Goal: Task Accomplishment & Management: Complete application form

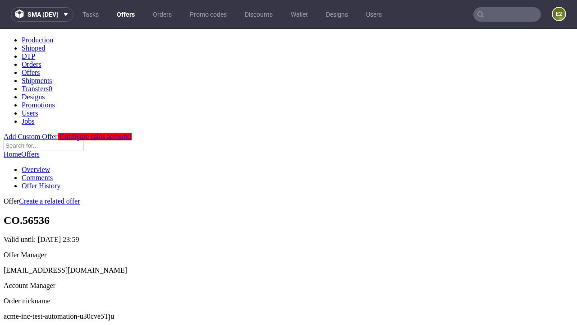
scroll to position [89, 0]
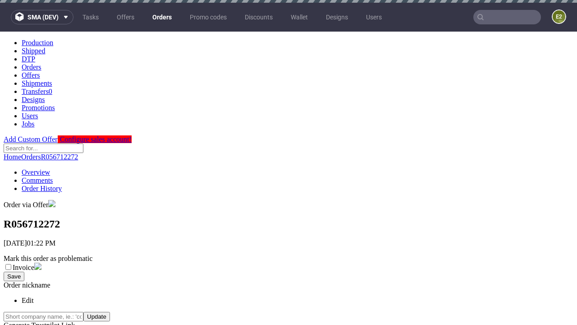
scroll to position [205, 0]
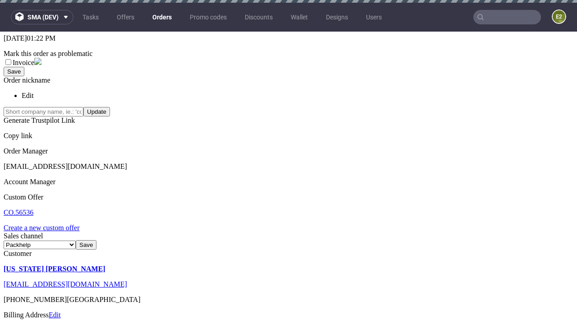
click at [46, 224] on link "Create a new custom offer" at bounding box center [42, 228] width 76 height 8
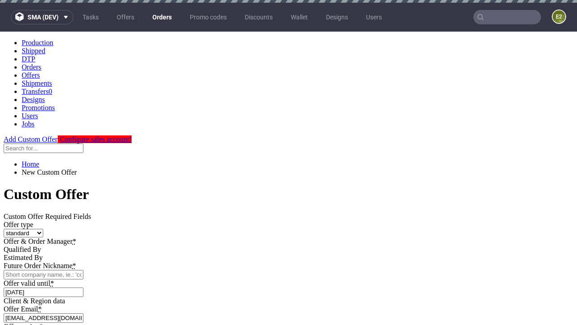
scroll to position [0, 0]
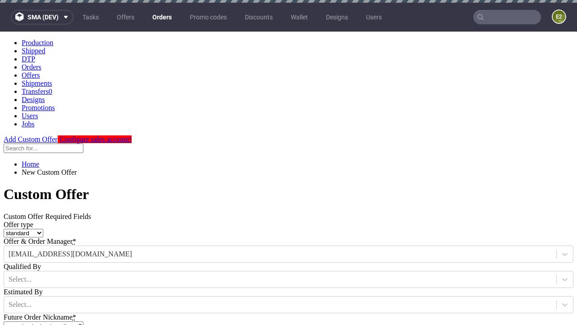
type input "acme-inc-test-automation-u30cve5Tju"
type input "2025-08-19"
type input "e2e-user-JHEdLuN1xg@test.com"
select select "gb"
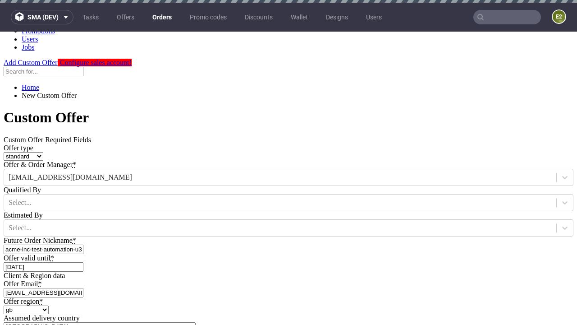
type input "e2e-user-JHEdLuN1xg@test.com"
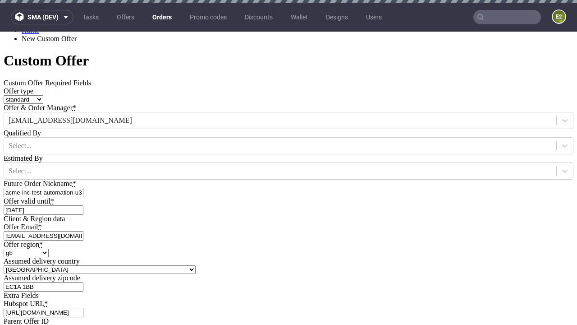
scroll to position [3, 0]
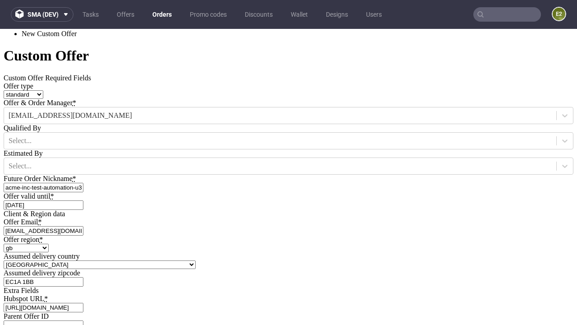
type input "[URL][DOMAIN_NAME]"
type input "Please wait..."
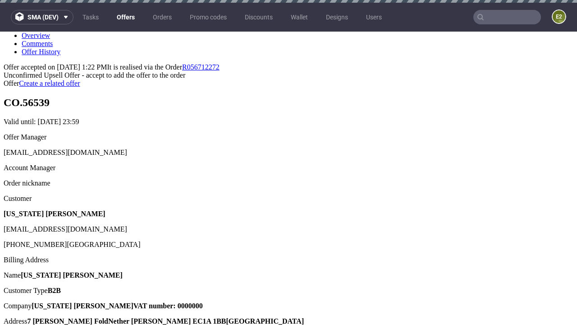
scroll to position [3, 0]
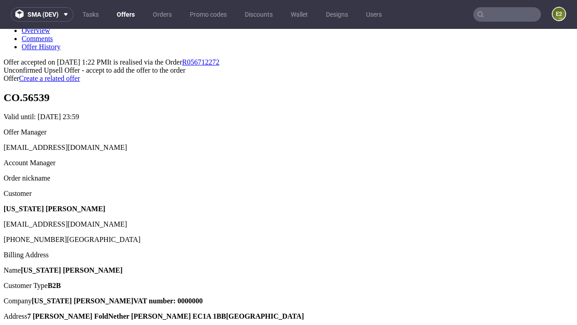
type input "In progress..."
